Goal: Task Accomplishment & Management: Use online tool/utility

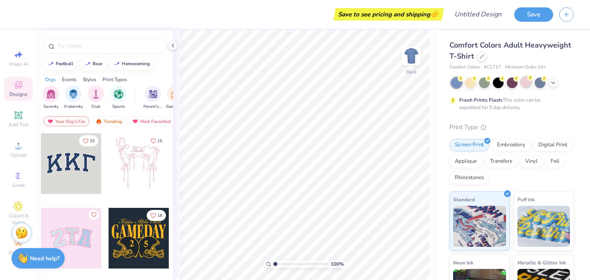
click at [525, 83] on div at bounding box center [525, 82] width 11 height 11
click at [556, 83] on div at bounding box center [552, 81] width 9 height 9
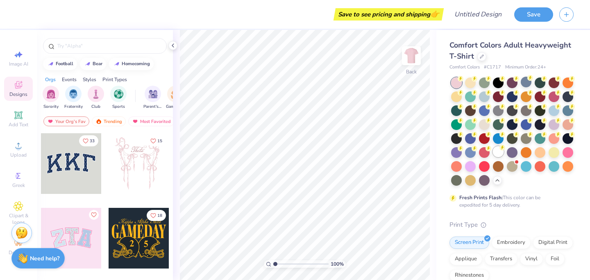
click at [500, 151] on div at bounding box center [498, 151] width 11 height 11
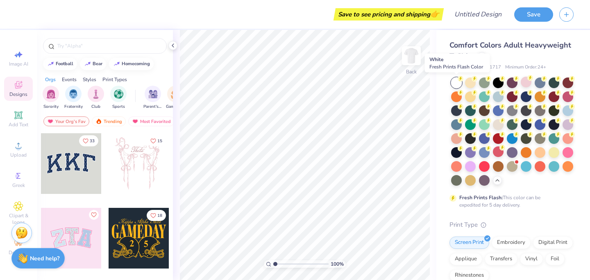
click at [455, 82] on div at bounding box center [456, 82] width 11 height 11
click at [512, 167] on div at bounding box center [512, 165] width 11 height 11
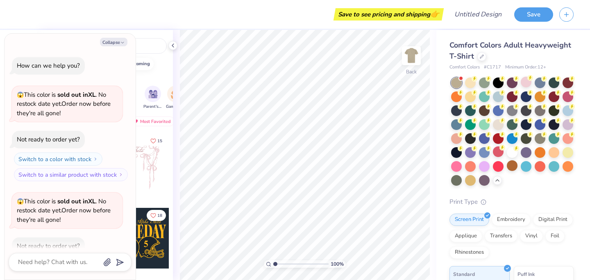
scroll to position [45, 0]
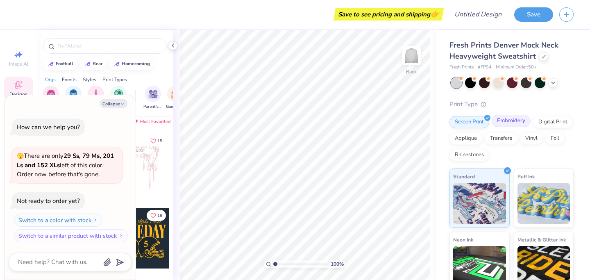
click at [515, 120] on div "Embroidery" at bounding box center [510, 121] width 39 height 12
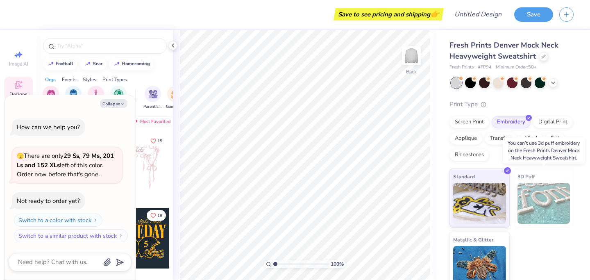
scroll to position [11, 0]
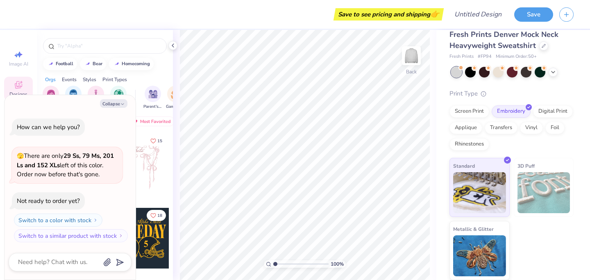
click at [550, 117] on div "Screen Print Embroidery Digital Print Applique Transfers Vinyl Foil Rhinestones" at bounding box center [511, 127] width 124 height 45
click at [549, 112] on div "Digital Print" at bounding box center [553, 110] width 40 height 12
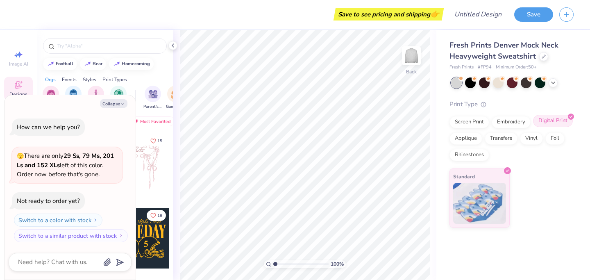
scroll to position [0, 0]
click at [478, 124] on div "Screen Print" at bounding box center [469, 121] width 40 height 12
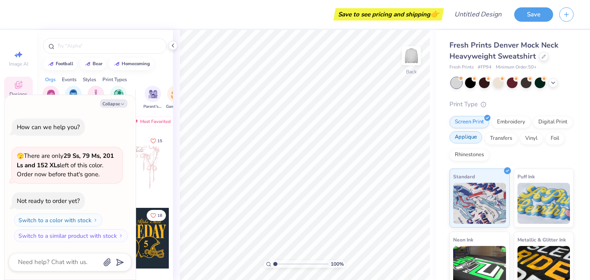
click at [470, 140] on div "Applique" at bounding box center [465, 137] width 33 height 12
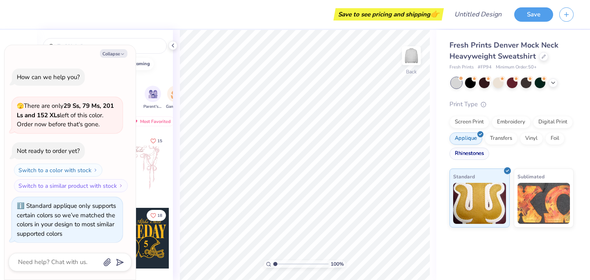
click at [470, 154] on div "Rhinestones" at bounding box center [469, 153] width 40 height 12
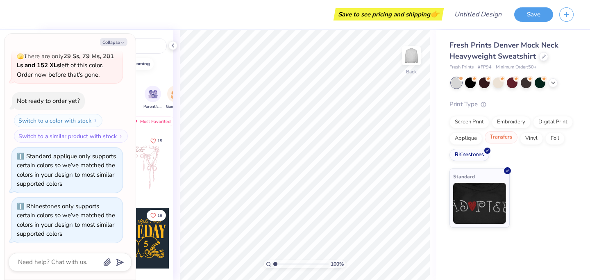
click at [500, 138] on div "Transfers" at bounding box center [500, 137] width 33 height 12
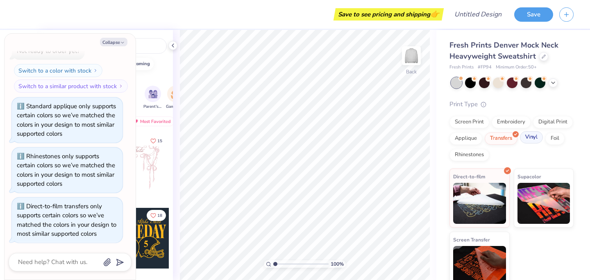
click at [534, 136] on div "Vinyl" at bounding box center [531, 137] width 23 height 12
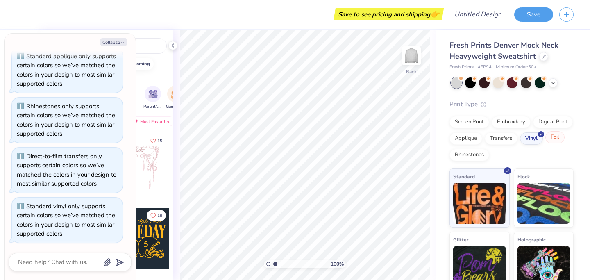
click at [552, 136] on div "Foil" at bounding box center [554, 137] width 19 height 12
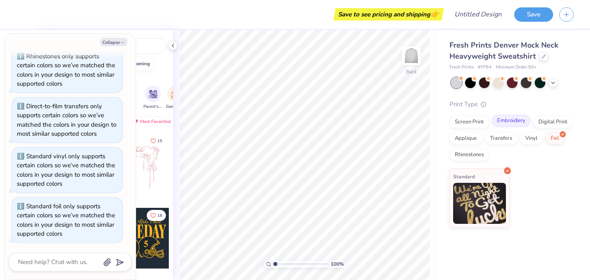
click at [516, 120] on div "Embroidery" at bounding box center [510, 121] width 39 height 12
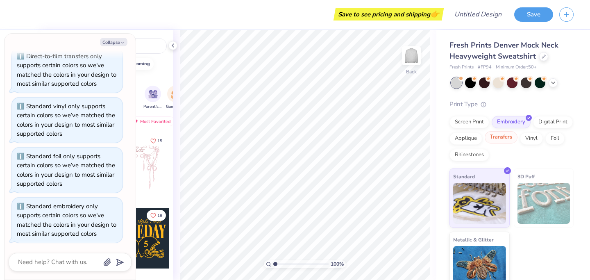
scroll to position [11, 0]
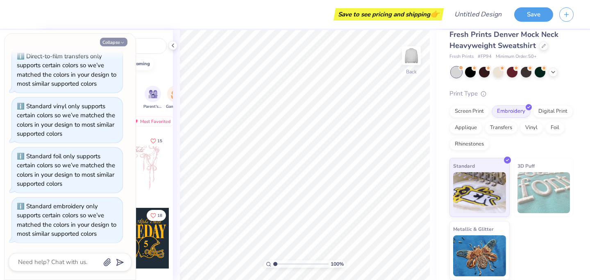
click at [125, 42] on button "Collapse" at bounding box center [113, 42] width 27 height 9
type textarea "x"
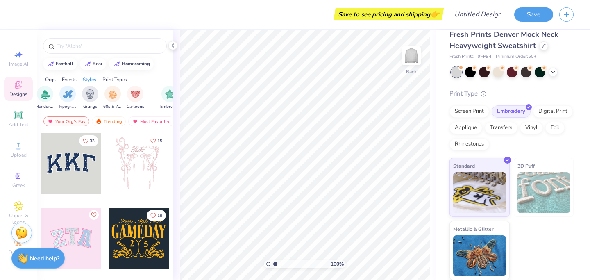
scroll to position [0, 549]
click at [66, 99] on div "filter for Typography" at bounding box center [66, 93] width 16 height 16
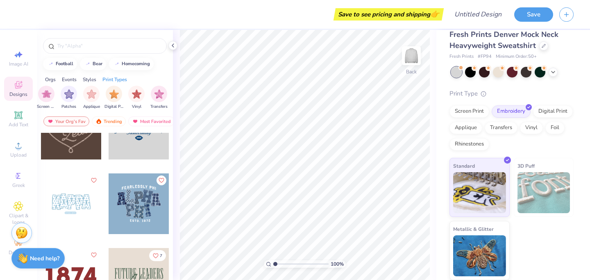
scroll to position [140, 0]
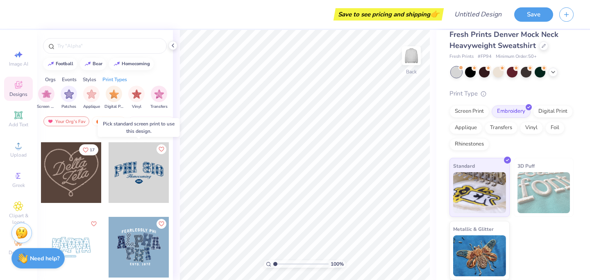
click at [138, 185] on div at bounding box center [139, 172] width 61 height 61
click at [48, 176] on div at bounding box center [17, 172] width 61 height 61
click at [152, 179] on div at bounding box center [139, 172] width 61 height 61
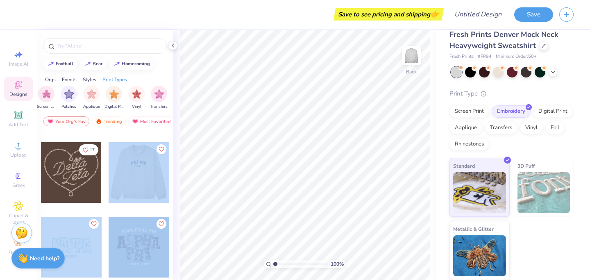
click at [350, 116] on div "Save to see pricing and shipping 👉 Design Title Save Image AI Designs Add Text …" at bounding box center [295, 140] width 590 height 280
click at [150, 181] on div at bounding box center [139, 172] width 61 height 61
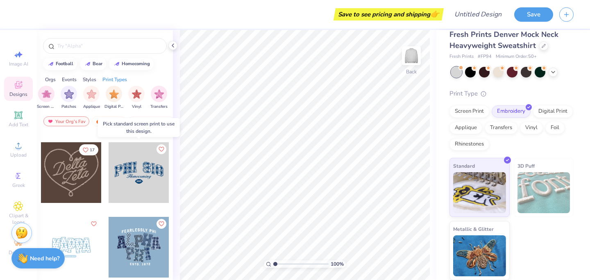
click at [143, 165] on div at bounding box center [139, 172] width 61 height 61
click at [22, 119] on icon at bounding box center [19, 115] width 10 height 10
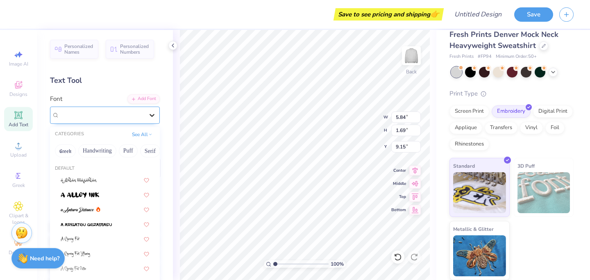
click at [152, 112] on icon at bounding box center [152, 115] width 8 height 8
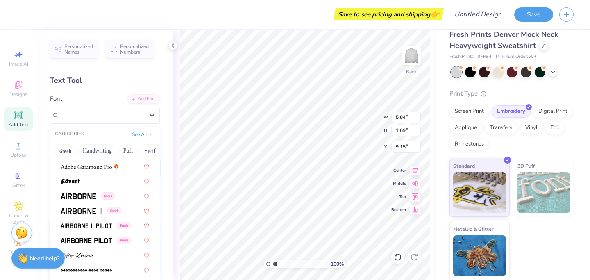
scroll to position [0, 0]
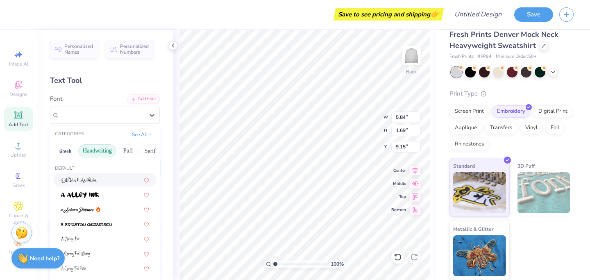
click at [107, 149] on button "Handwriting" at bounding box center [97, 150] width 38 height 13
click at [129, 153] on button "Puff" at bounding box center [128, 150] width 19 height 13
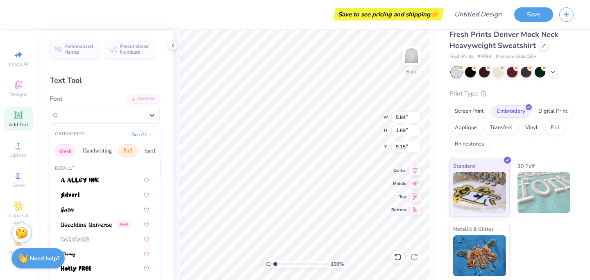
click at [66, 145] on button "Greek" at bounding box center [65, 150] width 21 height 13
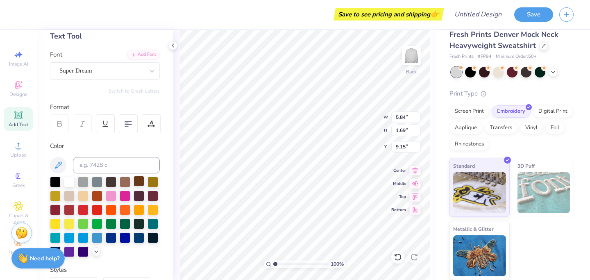
scroll to position [49, 0]
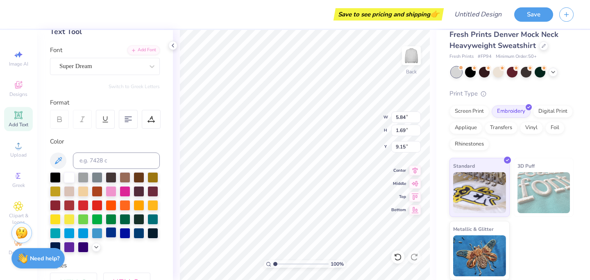
type textarea "[GEOGRAPHIC_DATA]"
click at [111, 233] on div at bounding box center [111, 232] width 11 height 11
click at [136, 230] on div at bounding box center [138, 232] width 11 height 11
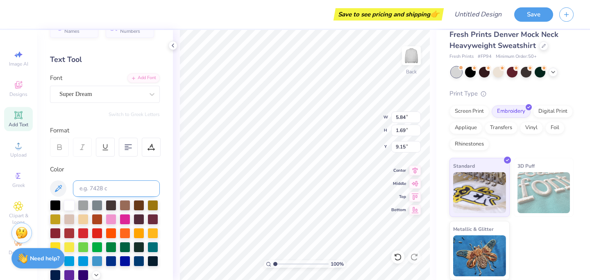
scroll to position [0, 0]
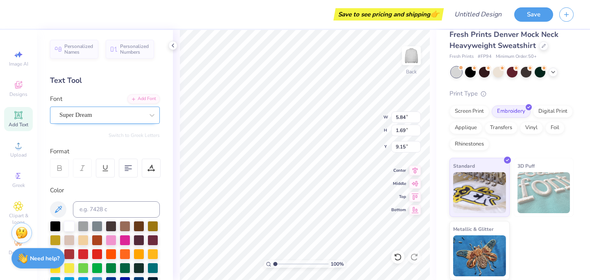
click at [125, 111] on div "Super Dream" at bounding box center [102, 115] width 86 height 13
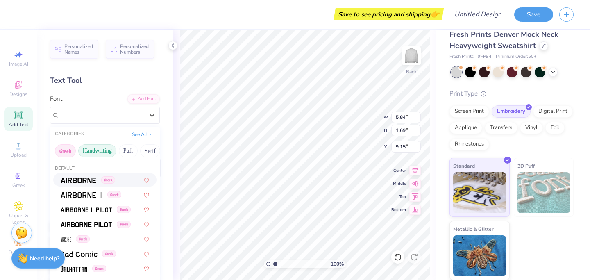
click at [106, 151] on button "Handwriting" at bounding box center [97, 150] width 38 height 13
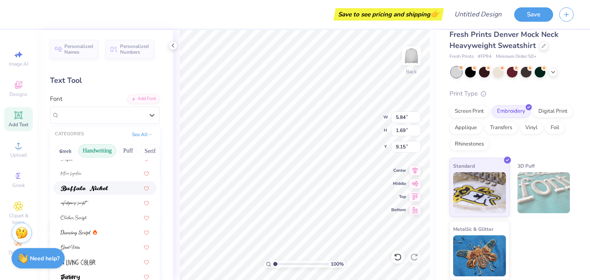
scroll to position [53, 0]
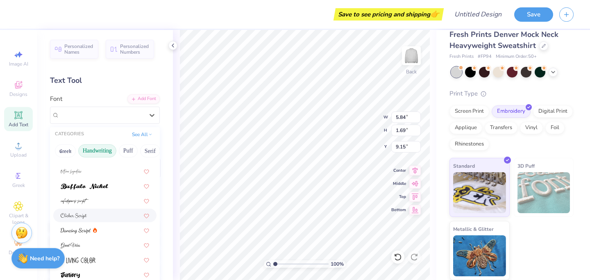
click at [96, 217] on div at bounding box center [105, 215] width 88 height 9
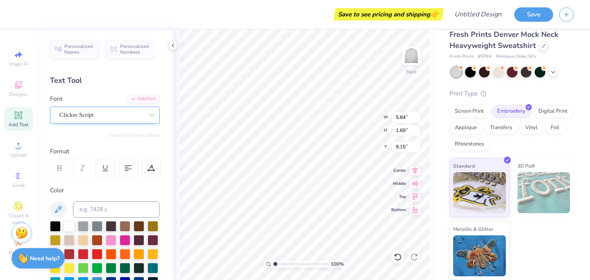
click at [105, 119] on div "Clicker Script" at bounding box center [102, 115] width 86 height 13
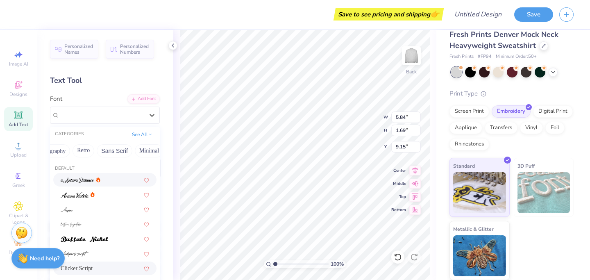
scroll to position [0, 241]
click at [124, 149] on button "Techno" at bounding box center [119, 150] width 26 height 13
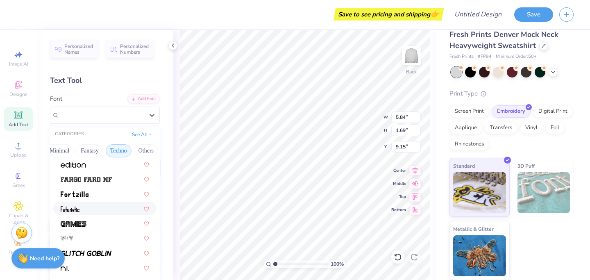
scroll to position [142, 0]
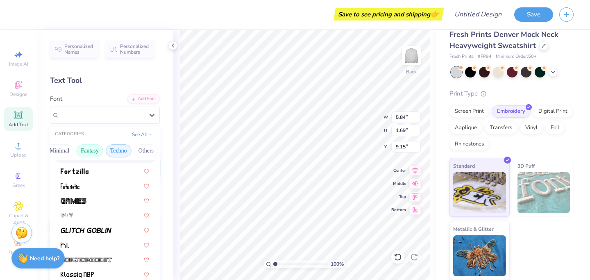
click at [92, 156] on button "Fantasy" at bounding box center [89, 150] width 27 height 13
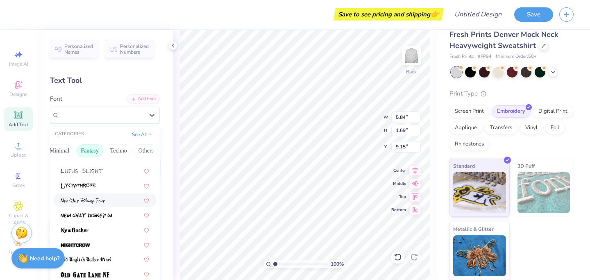
scroll to position [158, 0]
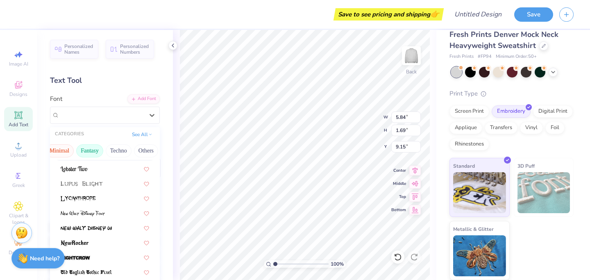
click at [66, 152] on button "Minimal" at bounding box center [59, 150] width 29 height 13
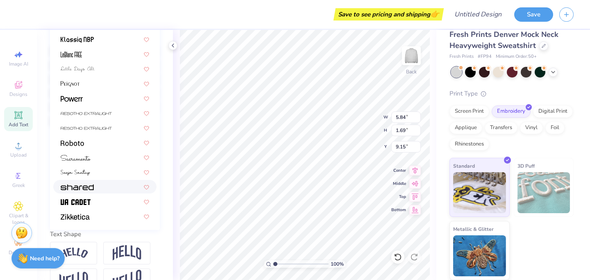
scroll to position [0, 0]
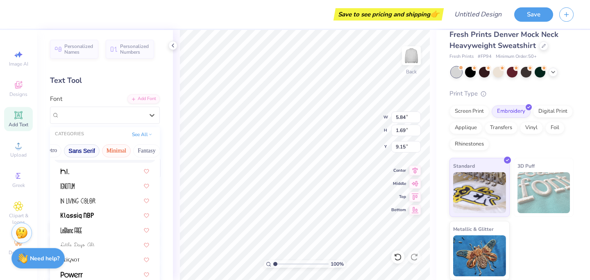
click at [88, 145] on button "Sans Serif" at bounding box center [82, 150] width 36 height 13
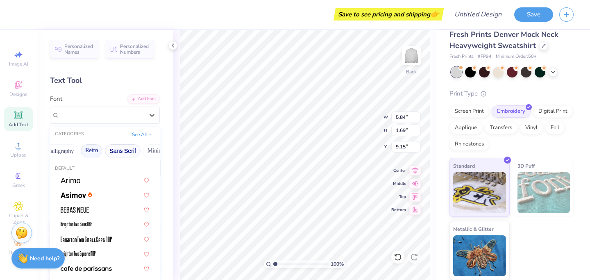
click at [88, 150] on button "Retro" at bounding box center [92, 150] width 22 height 13
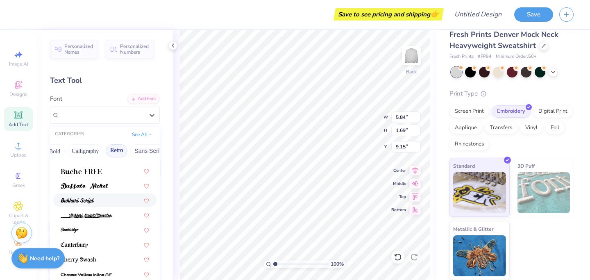
scroll to position [158, 0]
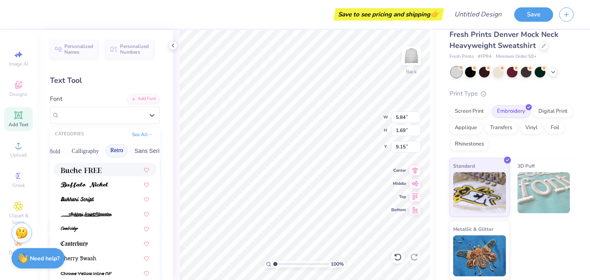
click at [102, 175] on div at bounding box center [104, 170] width 103 height 14
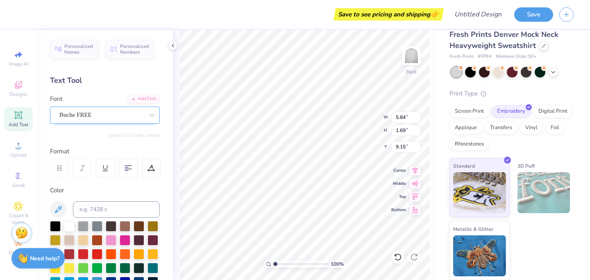
click at [116, 116] on div "Buche FREE" at bounding box center [102, 115] width 86 height 13
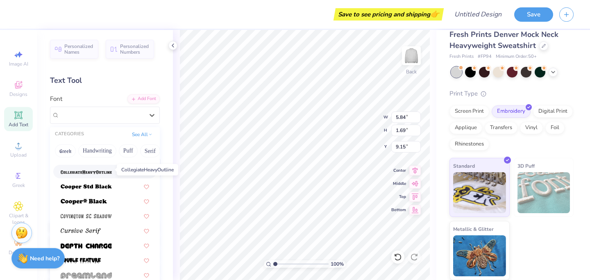
scroll to position [380, 0]
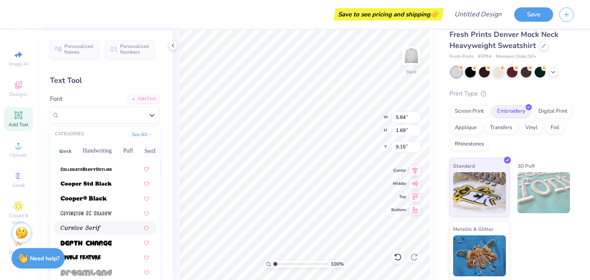
click at [100, 222] on div at bounding box center [104, 228] width 103 height 14
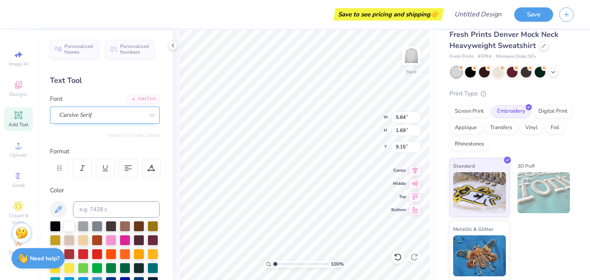
click at [108, 118] on div "Cursive Serif" at bounding box center [102, 115] width 86 height 13
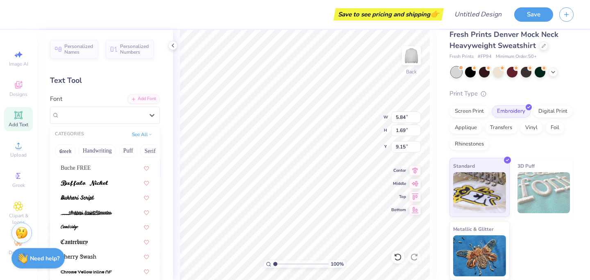
scroll to position [161, 0]
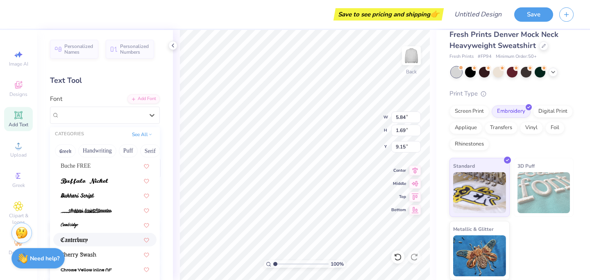
click at [85, 242] on img at bounding box center [74, 240] width 27 height 6
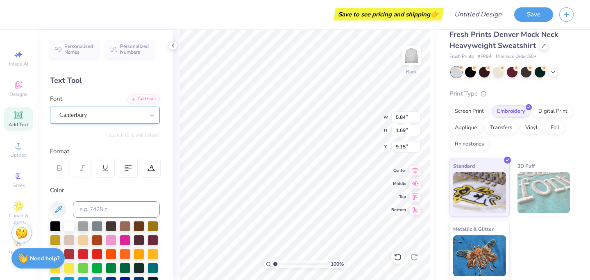
click at [120, 115] on div "Canterbury" at bounding box center [102, 115] width 86 height 13
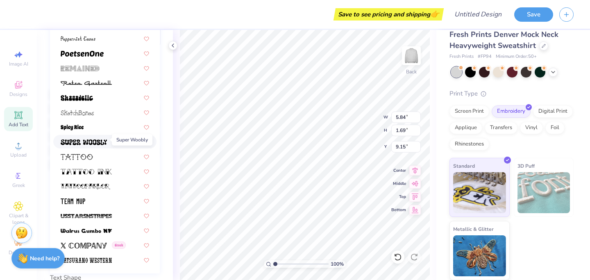
scroll to position [134, 0]
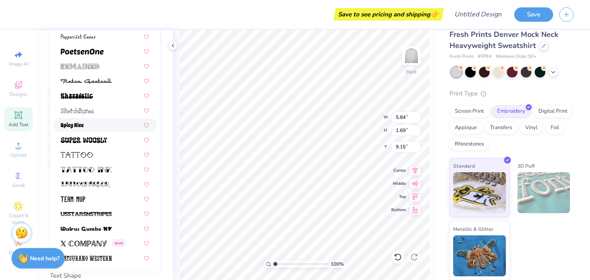
click at [98, 129] on div at bounding box center [104, 125] width 103 height 14
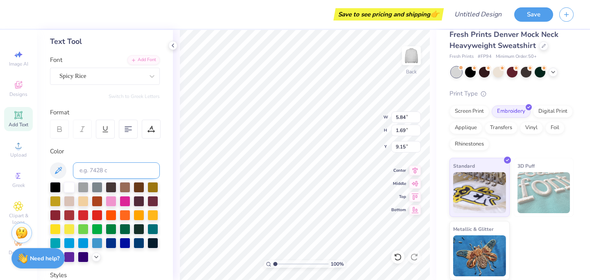
scroll to position [0, 0]
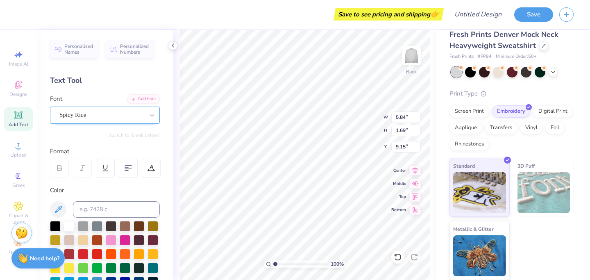
click at [103, 115] on div "Spicy Rice" at bounding box center [102, 115] width 86 height 13
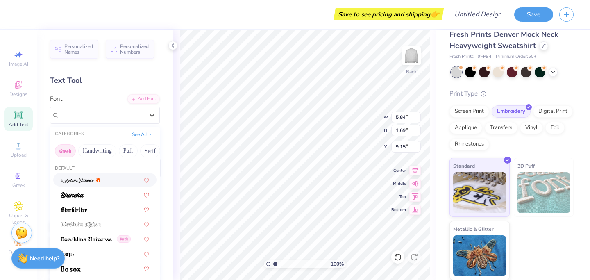
click at [66, 151] on button "Greek" at bounding box center [65, 150] width 21 height 13
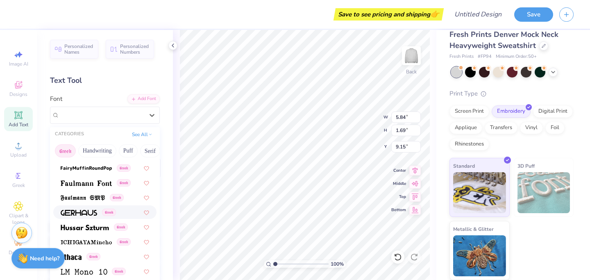
scroll to position [261, 0]
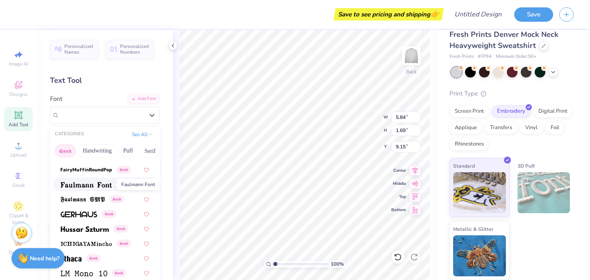
click at [97, 183] on img at bounding box center [86, 185] width 51 height 6
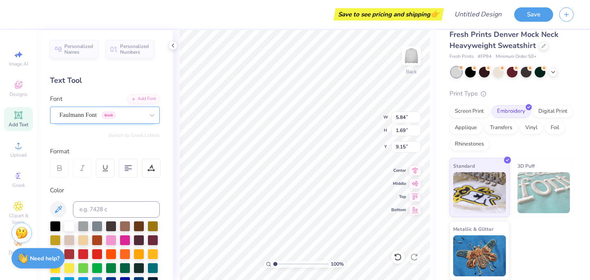
click at [118, 113] on div "Faulmann Font Greek" at bounding box center [102, 115] width 86 height 13
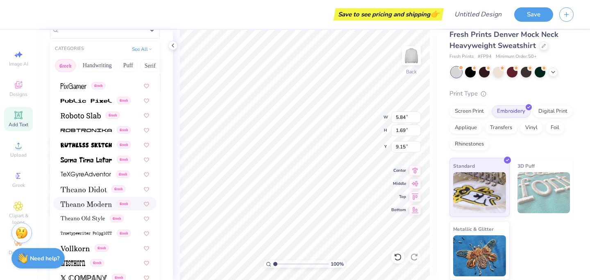
scroll to position [89, 0]
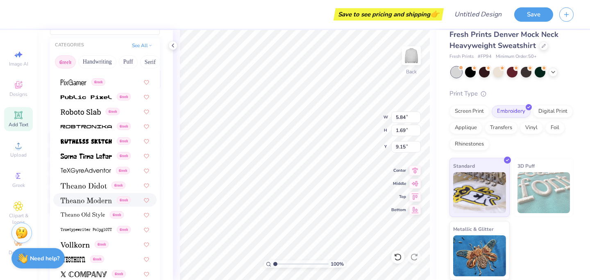
click at [90, 205] on div "Greek" at bounding box center [104, 200] width 103 height 14
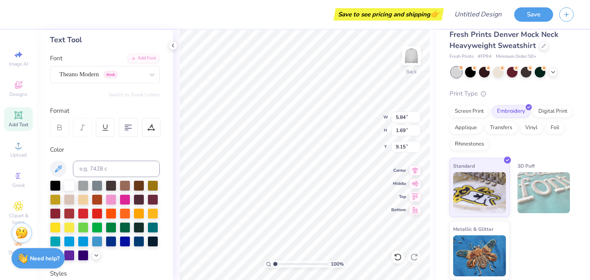
scroll to position [0, 0]
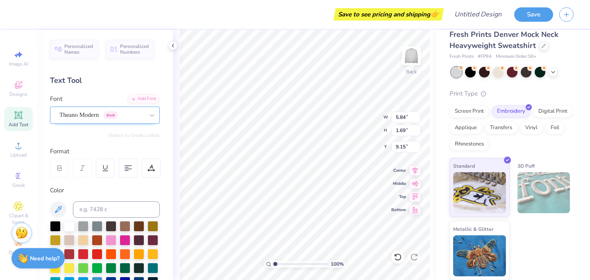
click at [82, 115] on div "Theano Modern Greek" at bounding box center [102, 115] width 86 height 13
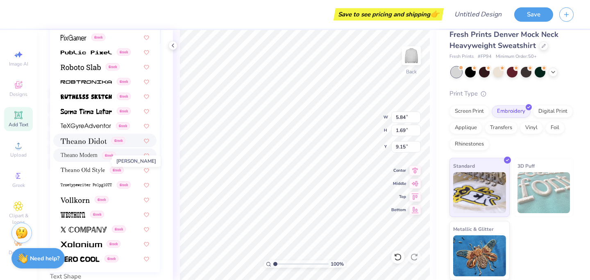
scroll to position [137, 0]
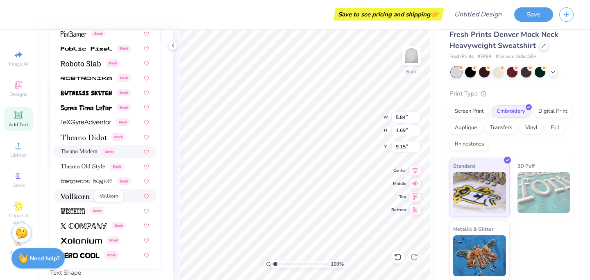
click at [70, 198] on img at bounding box center [75, 196] width 29 height 6
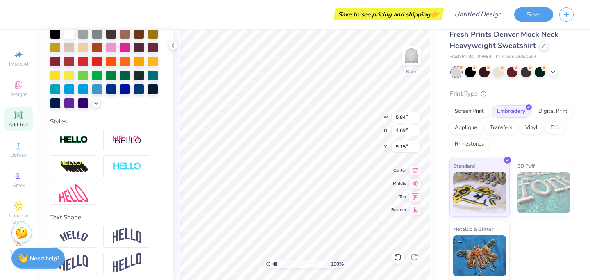
scroll to position [196, 0]
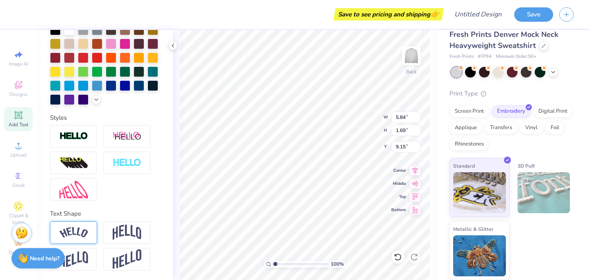
click at [82, 230] on img at bounding box center [73, 232] width 29 height 11
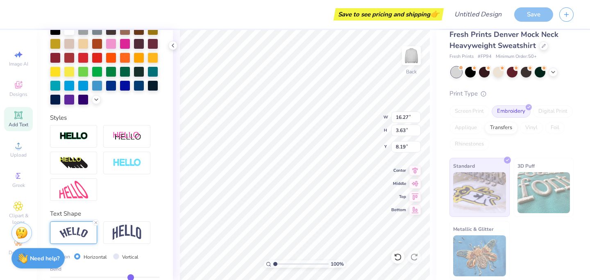
type input "4.47"
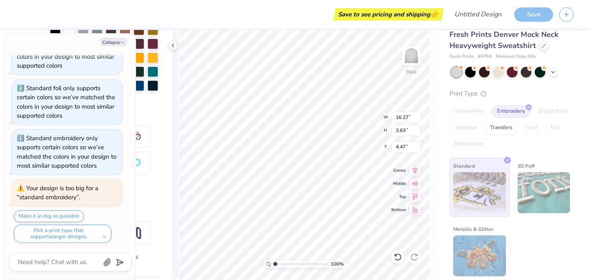
scroll to position [374, 0]
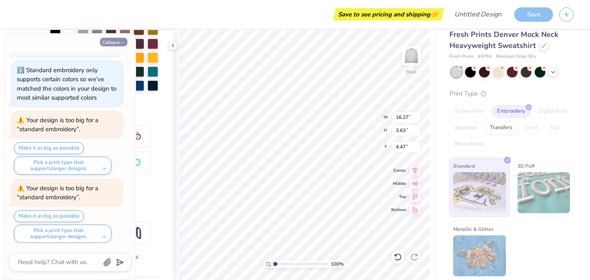
click at [118, 43] on button "Collapse" at bounding box center [113, 42] width 27 height 9
type textarea "x"
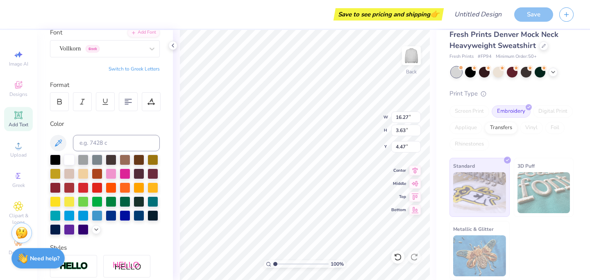
scroll to position [0, 0]
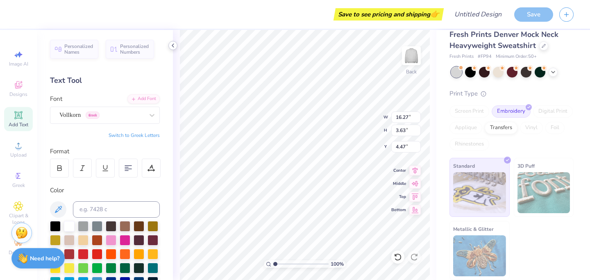
click at [172, 43] on icon at bounding box center [173, 45] width 7 height 7
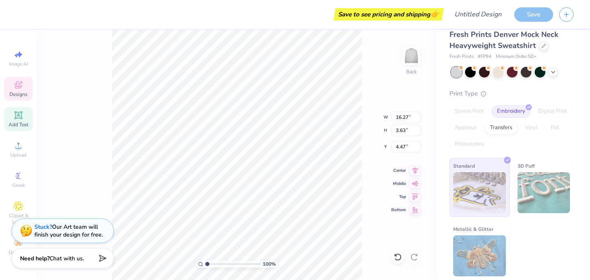
click at [21, 85] on icon at bounding box center [19, 85] width 10 height 10
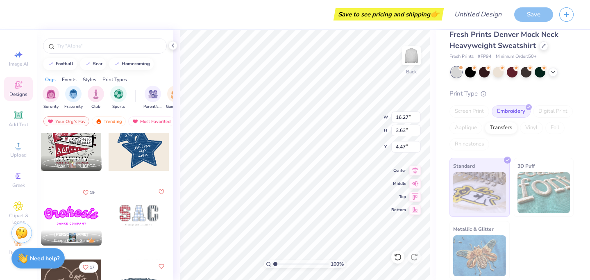
scroll to position [320, 0]
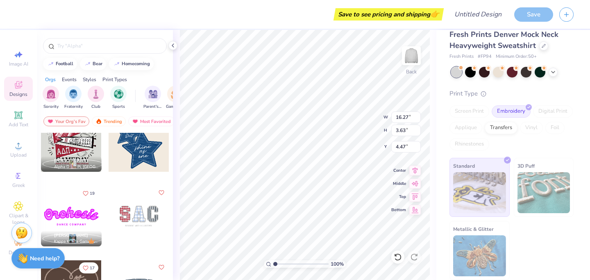
click at [131, 208] on div at bounding box center [139, 216] width 61 height 61
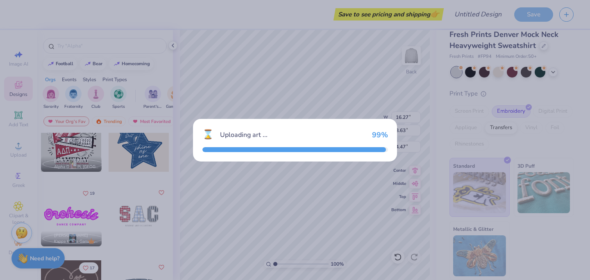
type input "7.87"
type input "4.20"
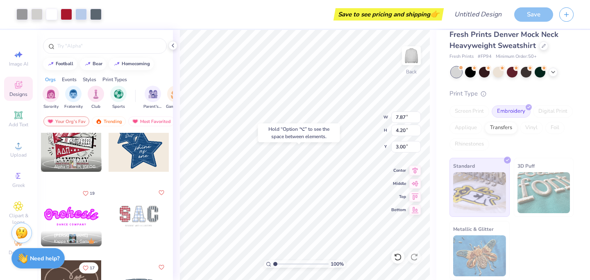
type input "7.90"
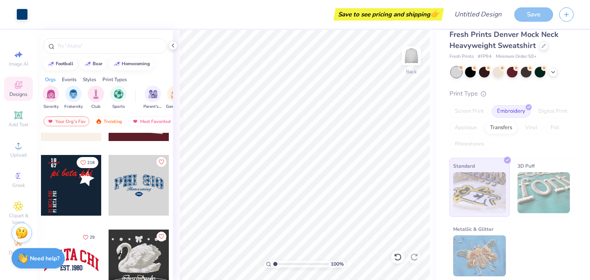
scroll to position [574, 0]
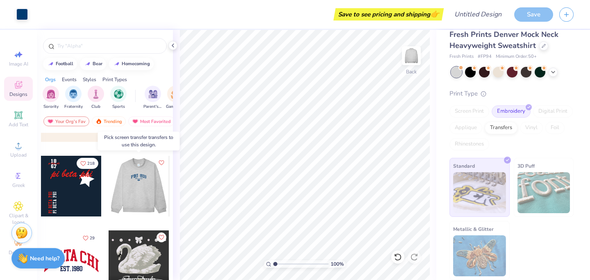
click at [142, 195] on div at bounding box center [138, 186] width 61 height 61
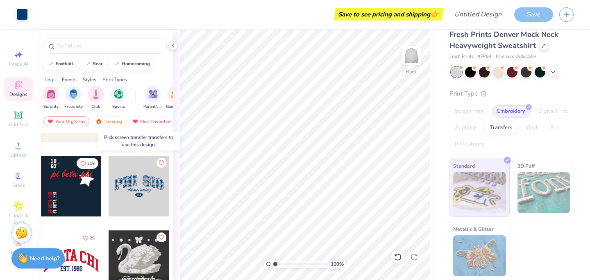
click at [141, 186] on div at bounding box center [139, 186] width 61 height 61
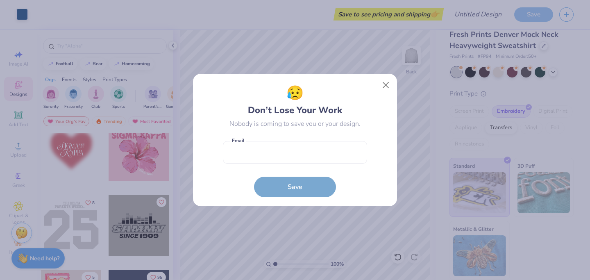
scroll to position [1878, 0]
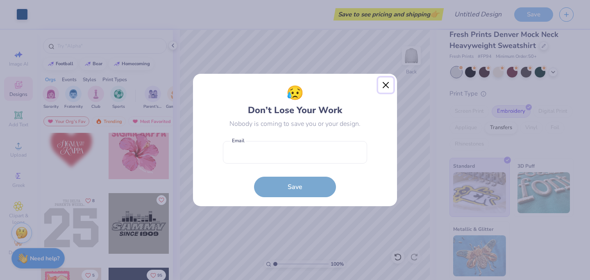
click at [382, 88] on button "Close" at bounding box center [386, 85] width 16 height 16
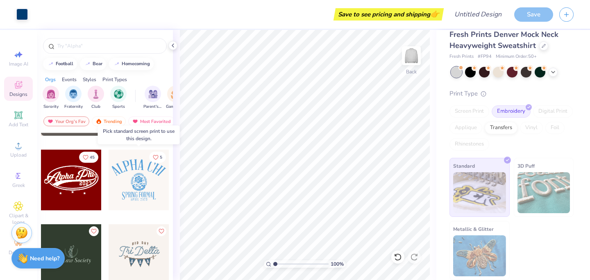
scroll to position [2099, 0]
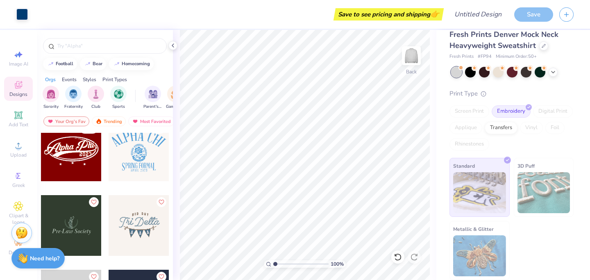
click at [138, 159] on div at bounding box center [139, 150] width 61 height 61
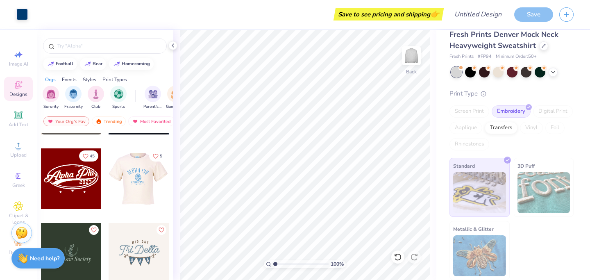
scroll to position [2071, 0]
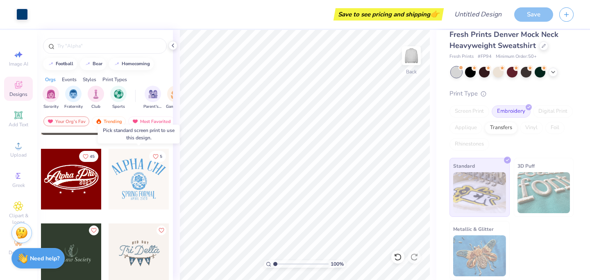
click at [129, 178] on div at bounding box center [139, 179] width 61 height 61
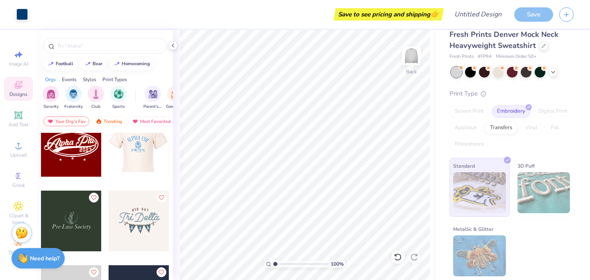
scroll to position [2116, 0]
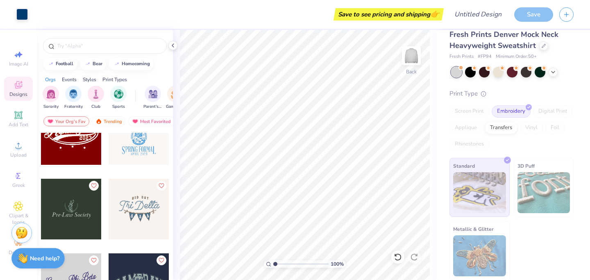
click at [72, 210] on div at bounding box center [71, 209] width 61 height 61
type input "7.19"
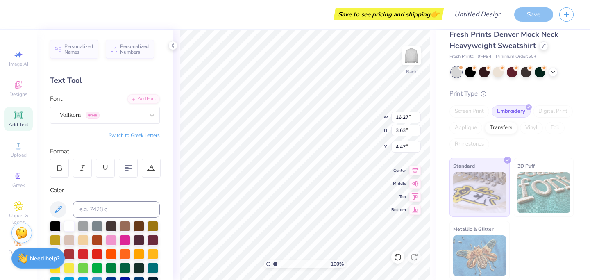
type input "6.52"
type input "0.99"
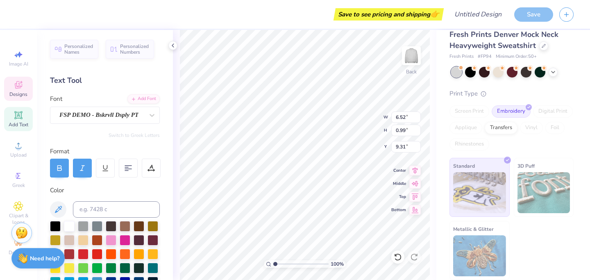
type input "9.50"
type textarea "P"
type textarea "n"
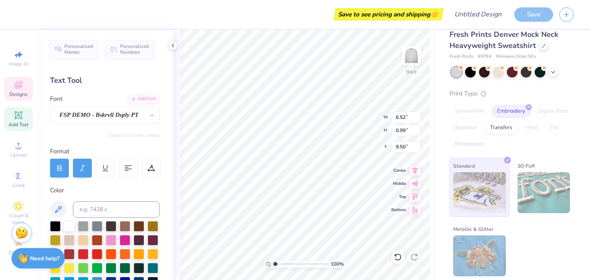
type textarea "ORTHWOOD"
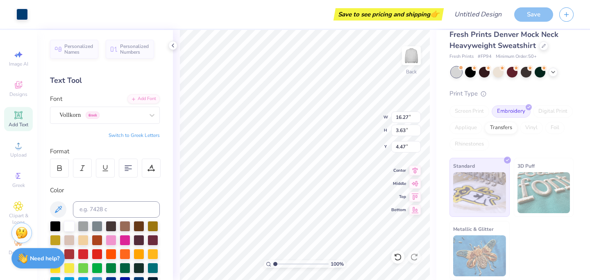
type input "4.60"
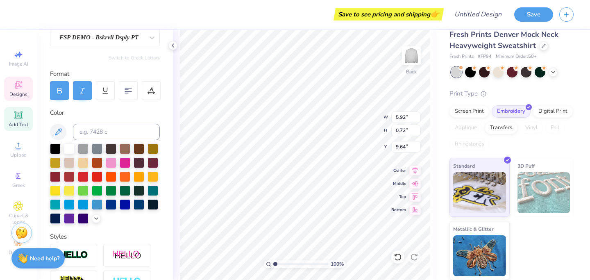
scroll to position [78, 0]
click at [136, 205] on div at bounding box center [138, 203] width 11 height 11
type textarea "[GEOGRAPHIC_DATA]"
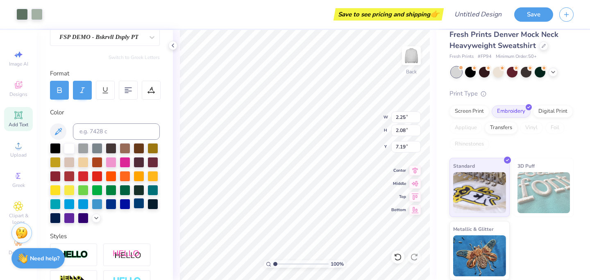
click at [140, 204] on div at bounding box center [138, 203] width 11 height 11
click at [139, 201] on div at bounding box center [138, 203] width 11 height 11
type input "2.25"
type input "6.72"
type input "3.17"
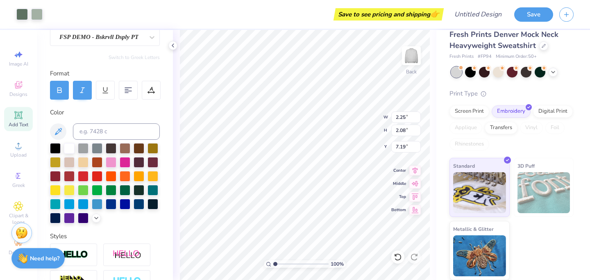
type input "5.06"
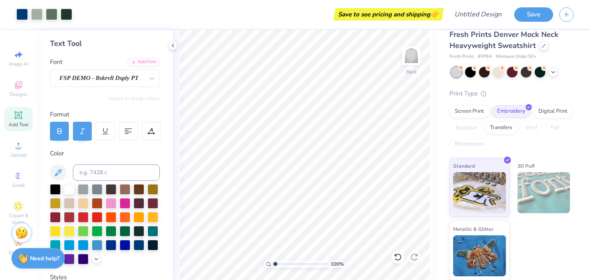
scroll to position [84, 0]
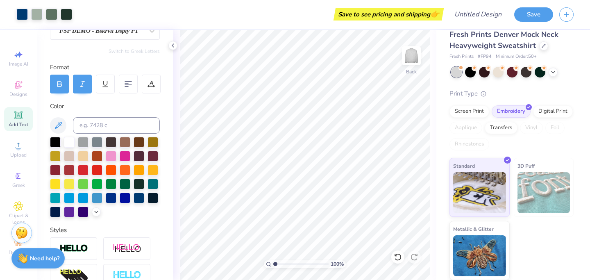
click at [22, 123] on span "Add Text" at bounding box center [19, 124] width 20 height 7
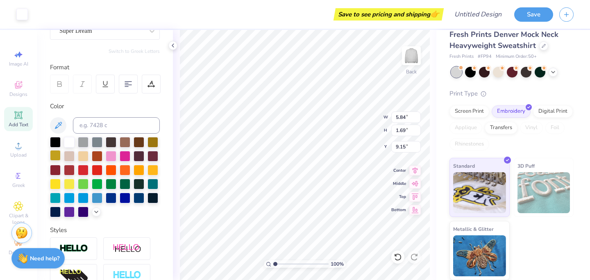
scroll to position [84, 0]
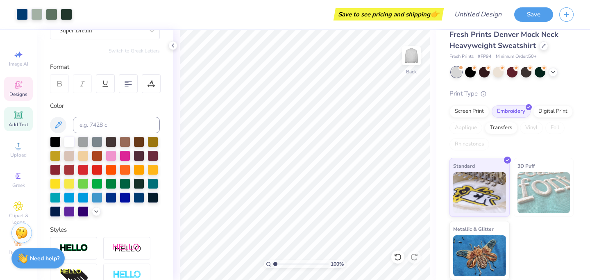
click at [19, 90] on div "Designs" at bounding box center [18, 89] width 29 height 24
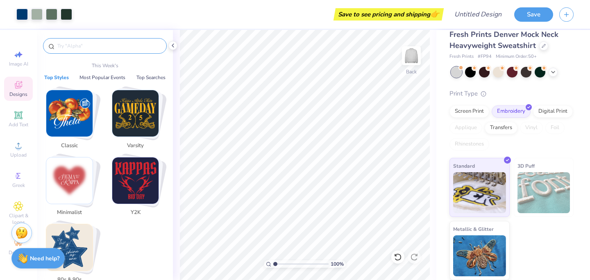
click at [111, 49] on input "text" at bounding box center [109, 46] width 105 height 8
click at [60, 105] on img "Stack Card Button Classic" at bounding box center [69, 113] width 46 height 46
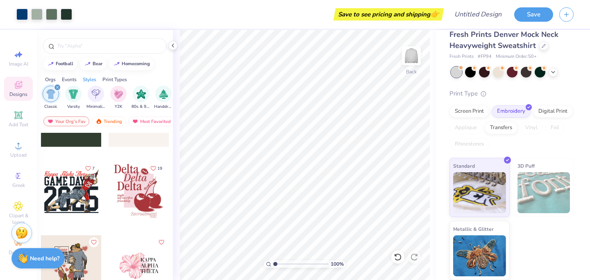
scroll to position [414, 0]
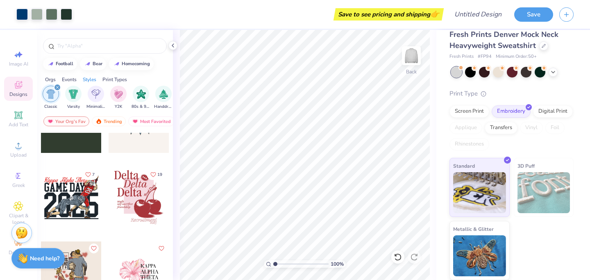
click at [136, 186] on div at bounding box center [139, 197] width 61 height 61
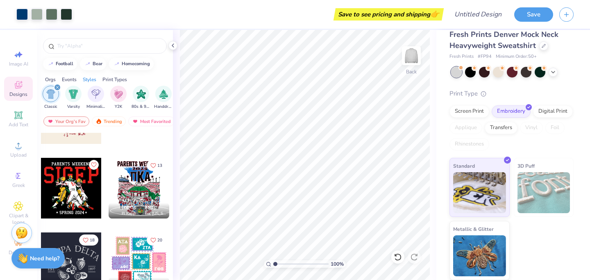
scroll to position [1095, 0]
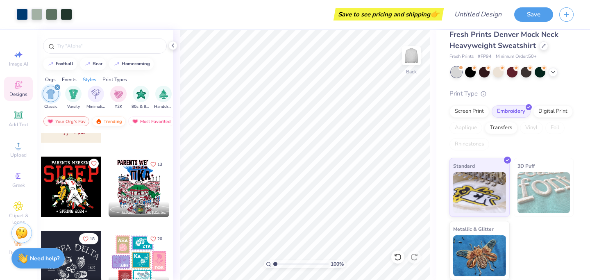
click at [109, 120] on div "Trending" at bounding box center [109, 121] width 34 height 10
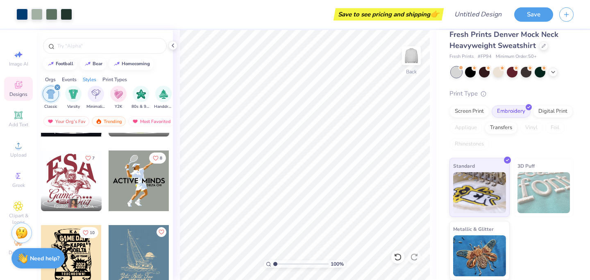
scroll to position [1241, 0]
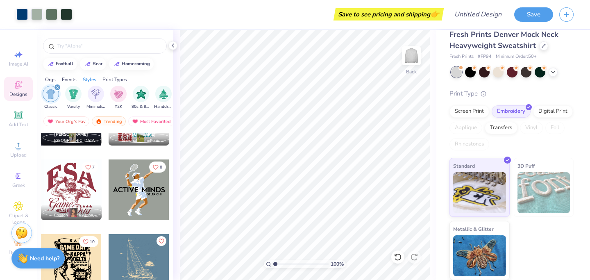
click at [120, 198] on div at bounding box center [139, 189] width 61 height 61
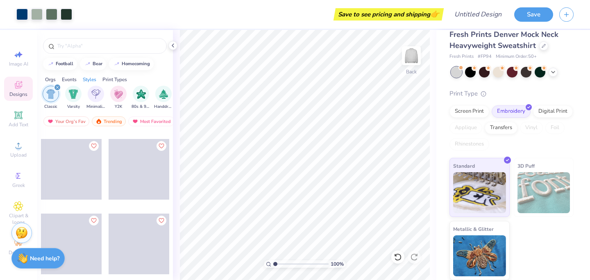
scroll to position [2347, 0]
